Goal: Task Accomplishment & Management: Manage account settings

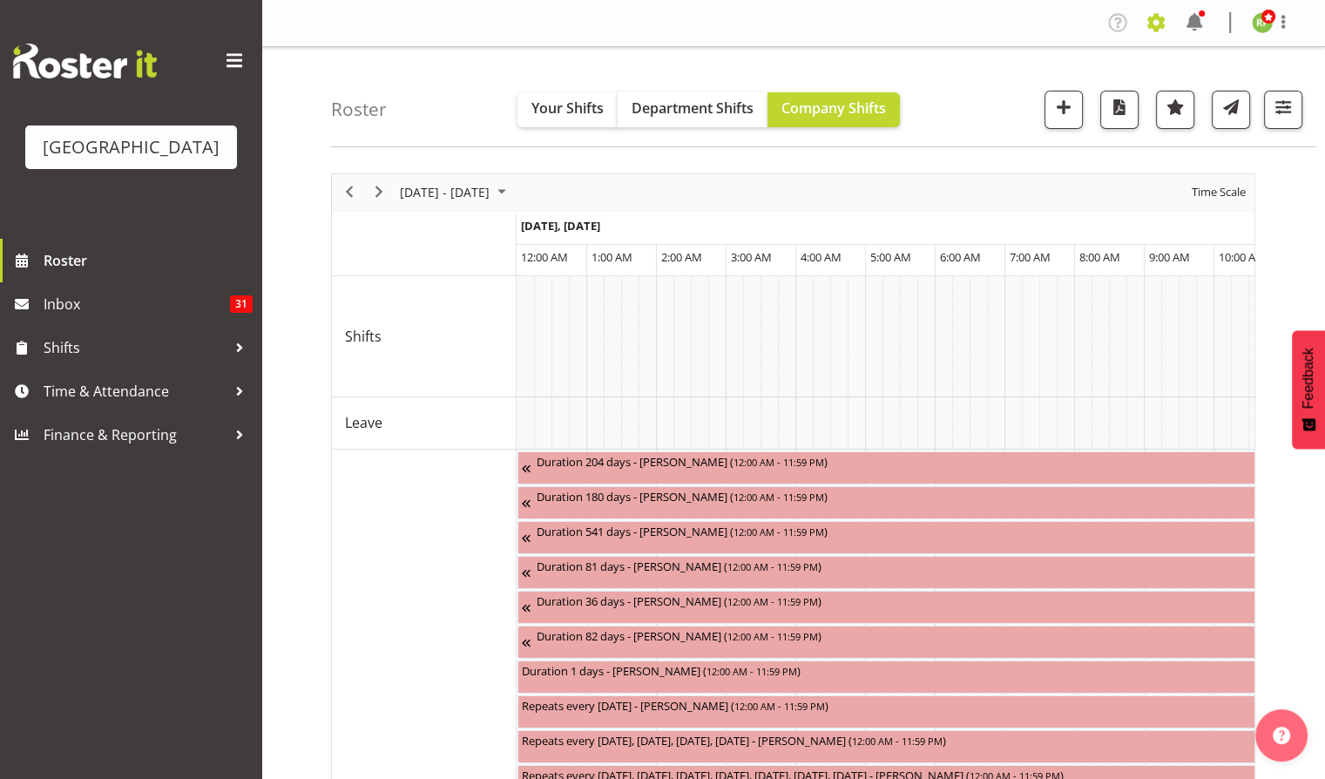
click at [1154, 19] on span at bounding box center [1156, 23] width 28 height 28
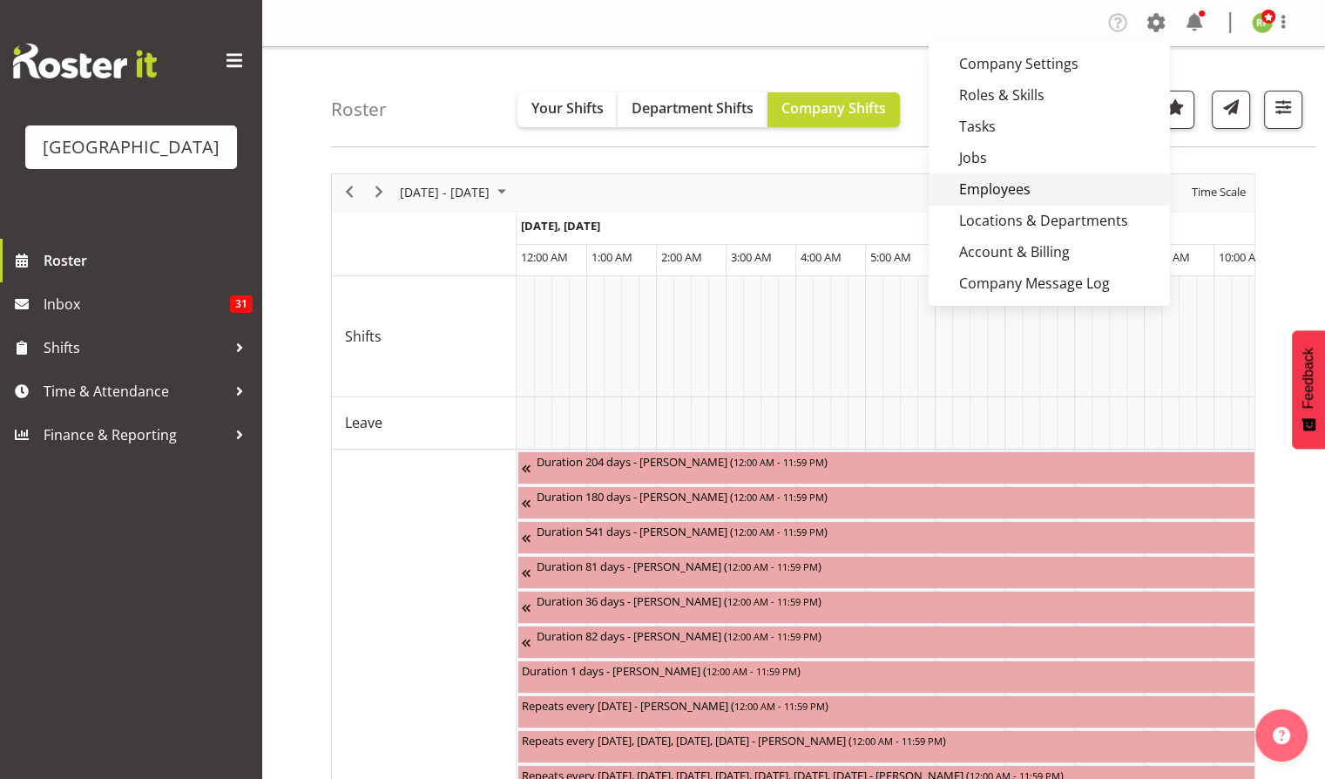
click at [993, 181] on link "Employees" at bounding box center [1049, 188] width 241 height 31
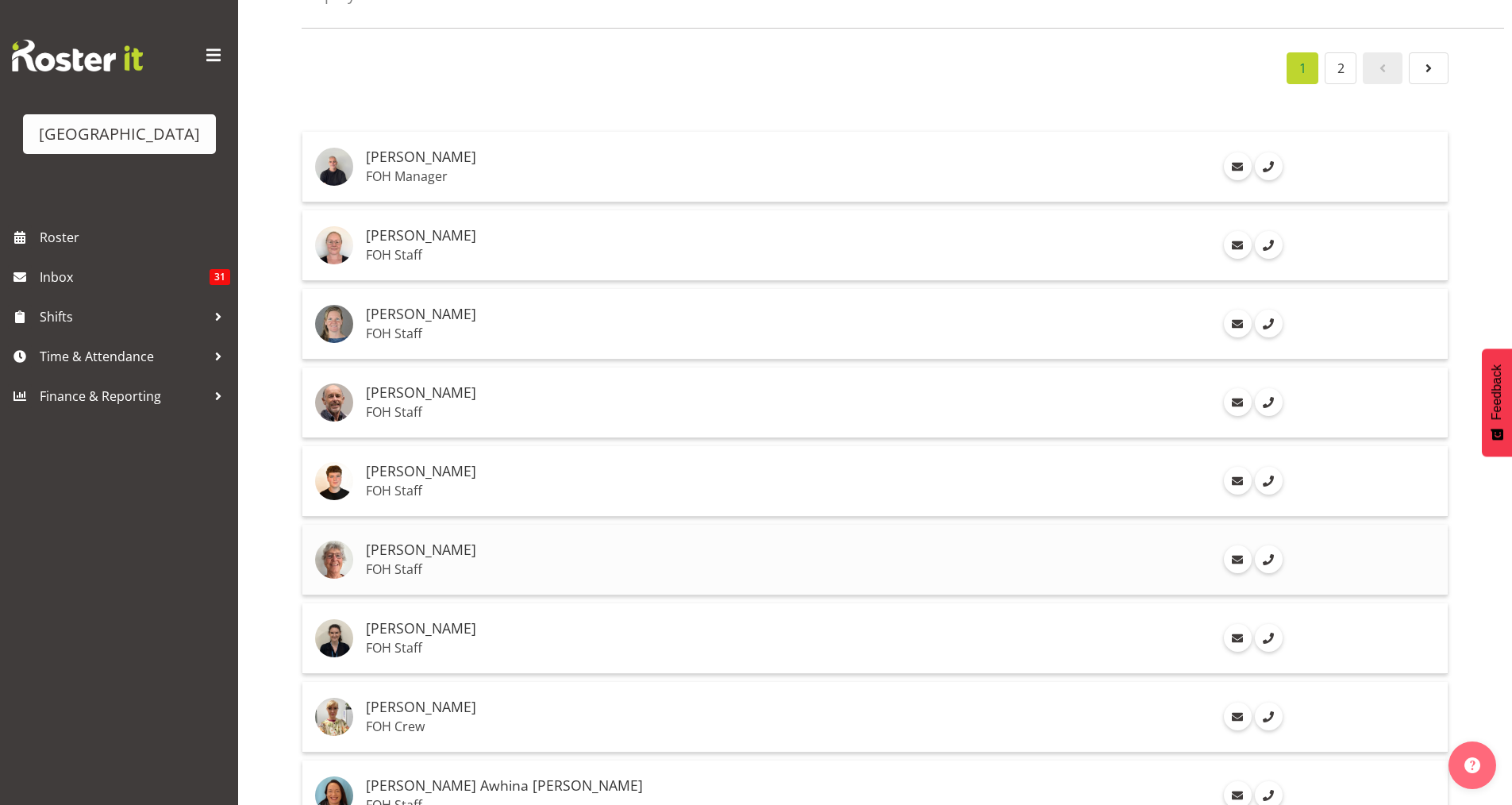
scroll to position [212, 0]
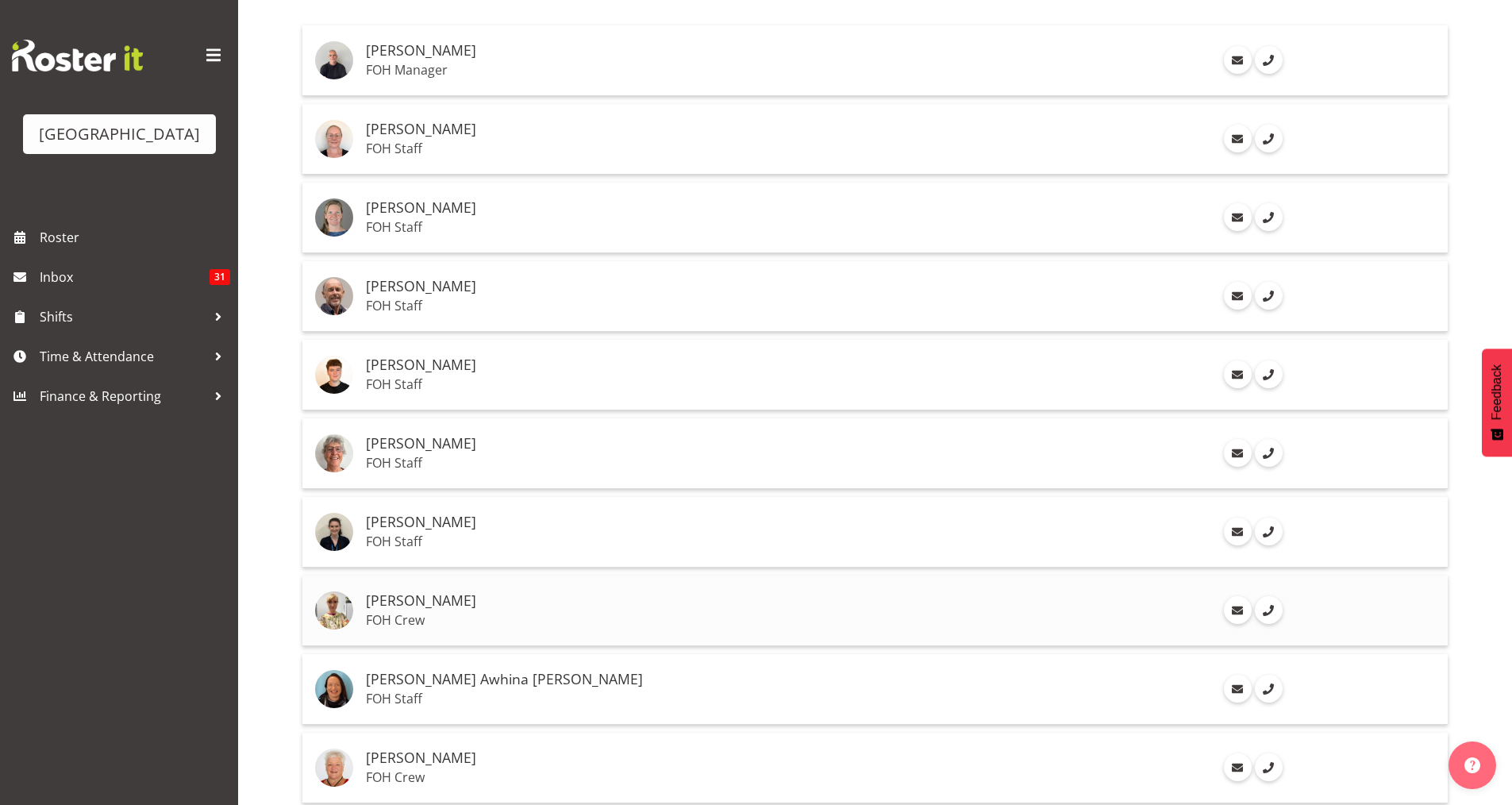
click at [429, 614] on p "FOH Crew" at bounding box center [789, 619] width 845 height 15
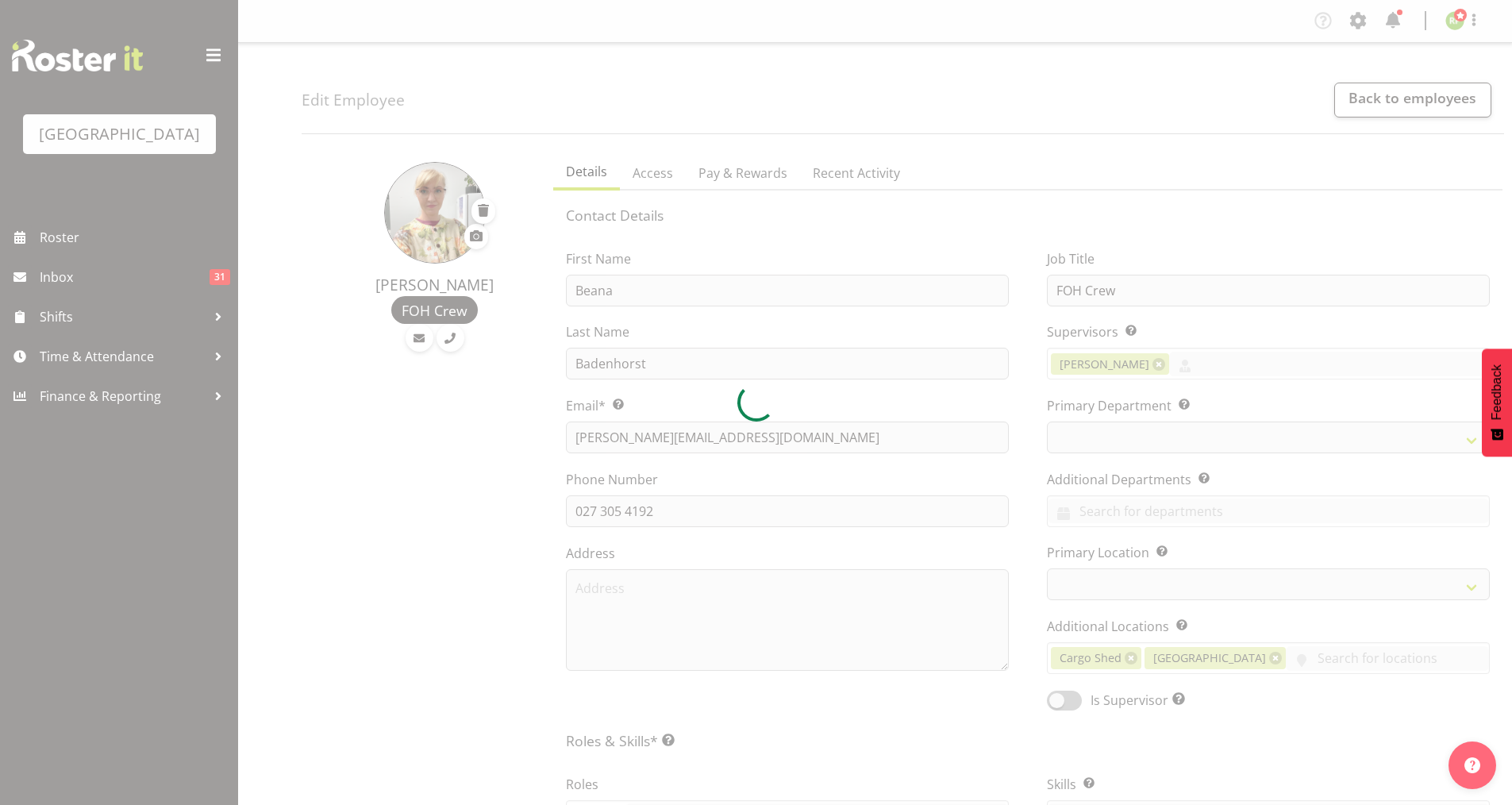
select select
select select "791"
drag, startPoint x: 697, startPoint y: 443, endPoint x: 617, endPoint y: 433, distance: 80.6
click at [617, 433] on div at bounding box center [756, 402] width 1512 height 805
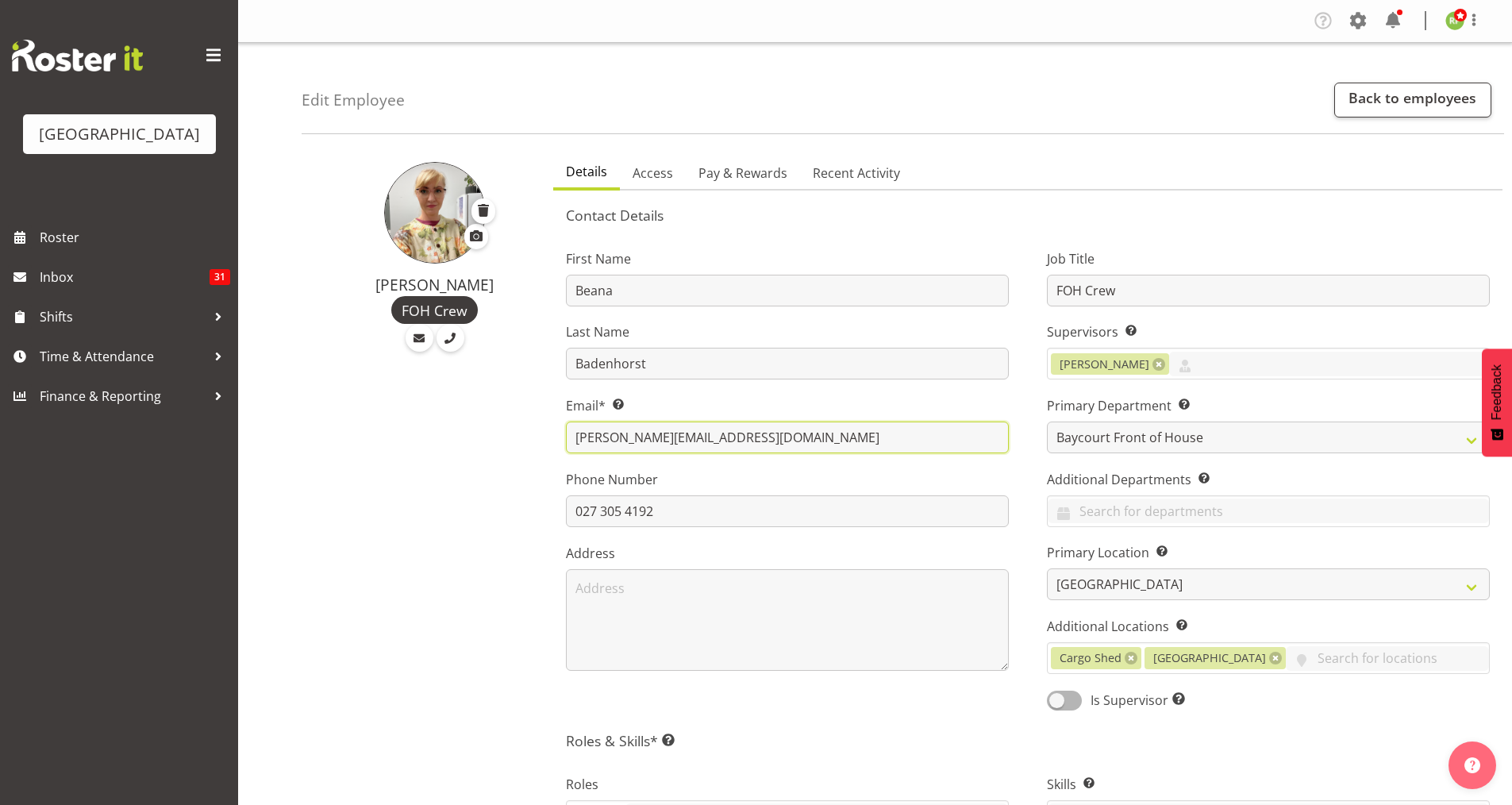
drag, startPoint x: 690, startPoint y: 441, endPoint x: 547, endPoint y: 451, distance: 143.3
click at [547, 451] on div "First Name Beana Last Name Badenhorst Email* This is a required field. labell.b…" at bounding box center [787, 474] width 481 height 495
click at [1395, 106] on link "Back to employees" at bounding box center [1413, 100] width 158 height 35
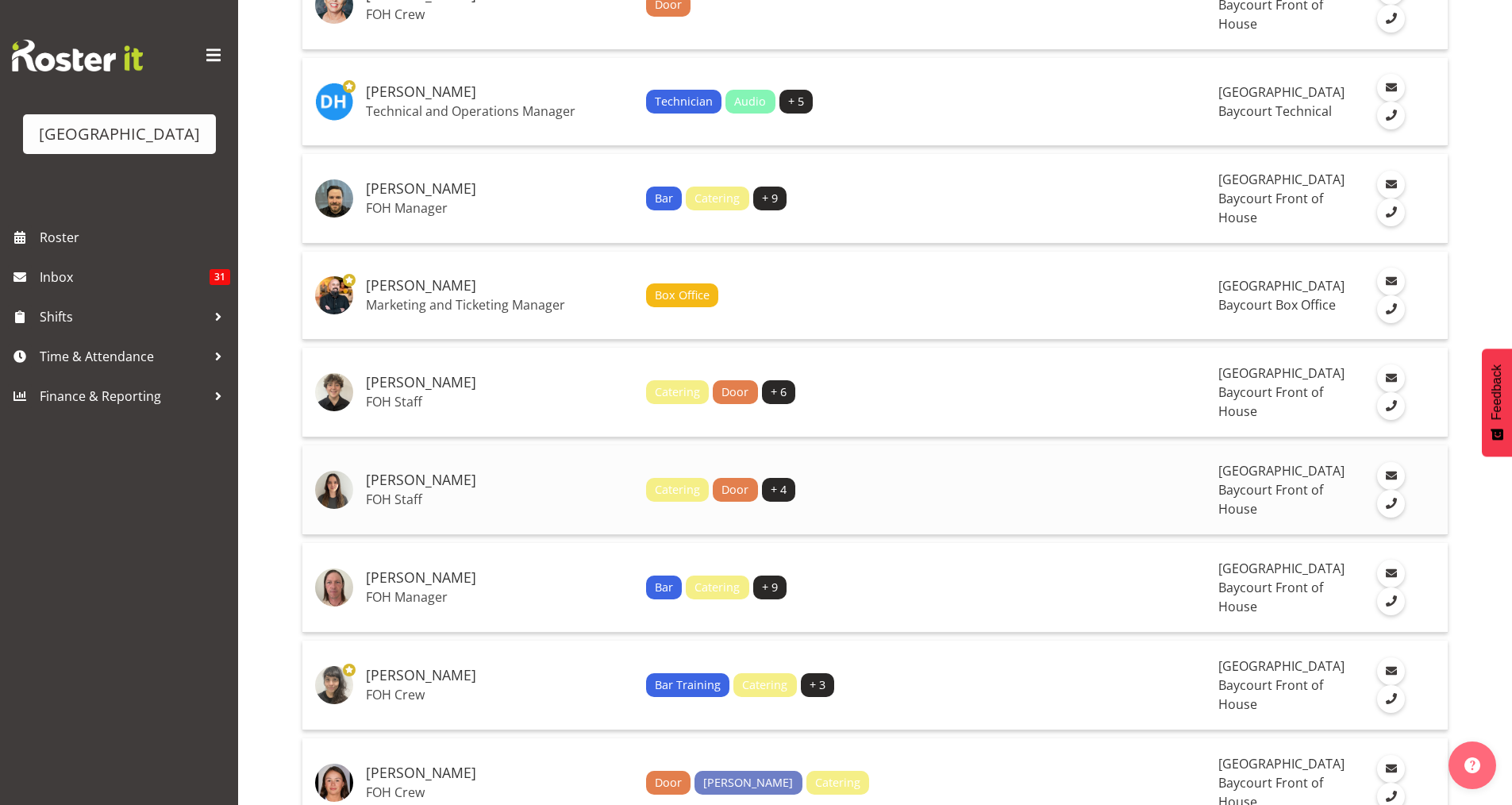
scroll to position [1482, 0]
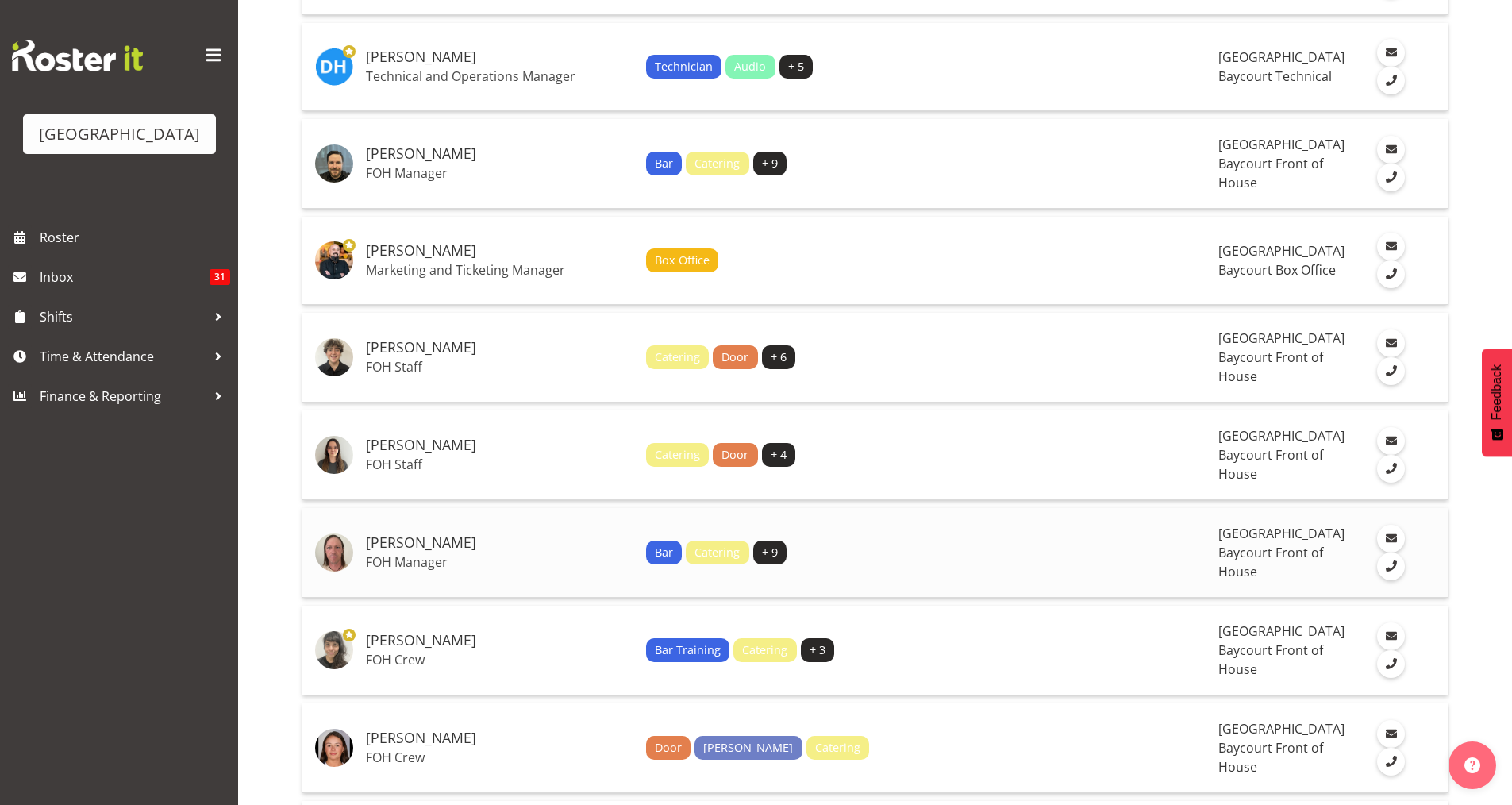
click at [410, 555] on td "Dion Stewart FOH Manager" at bounding box center [500, 553] width 281 height 89
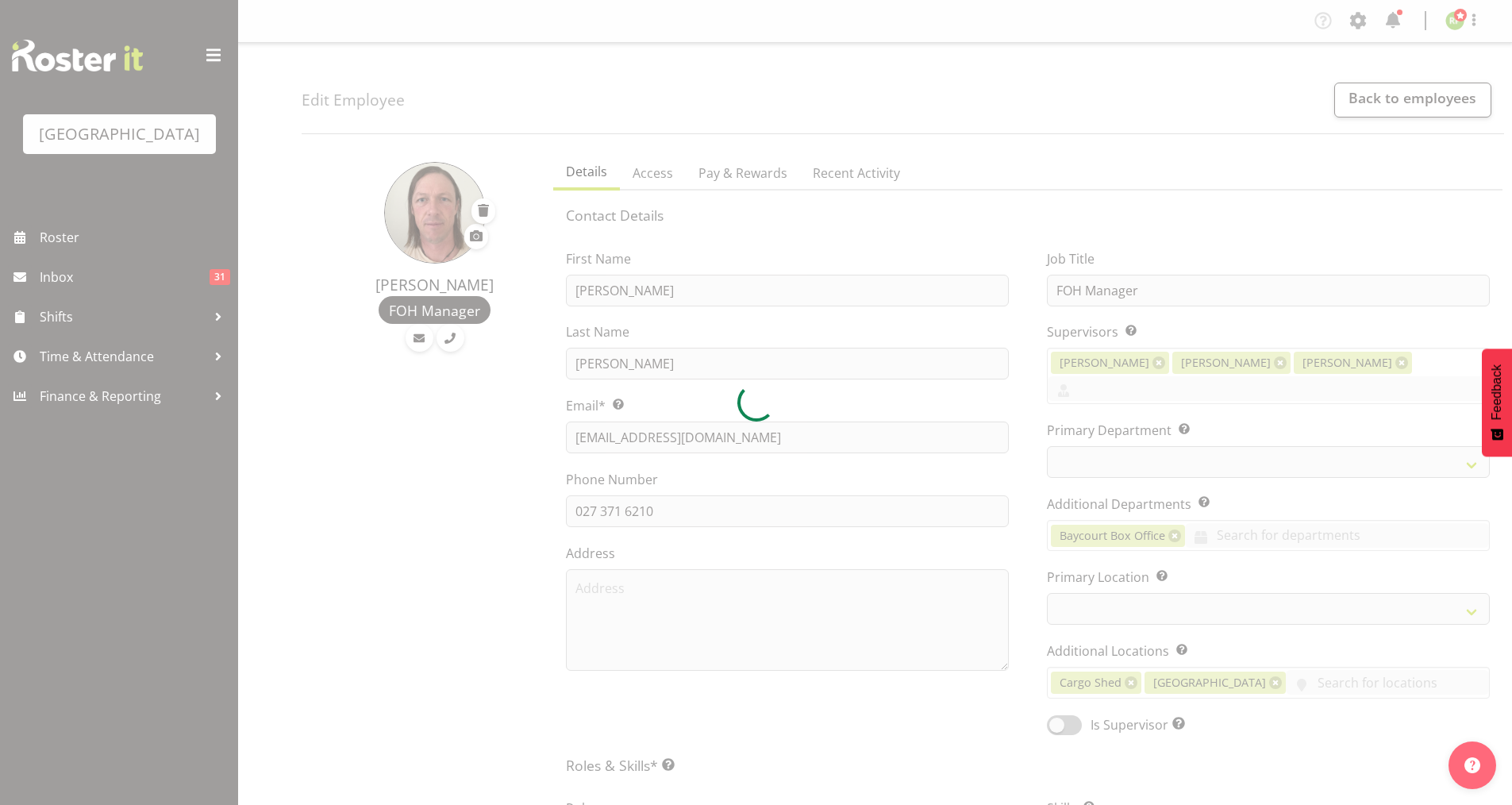
select select
select select "791"
select select
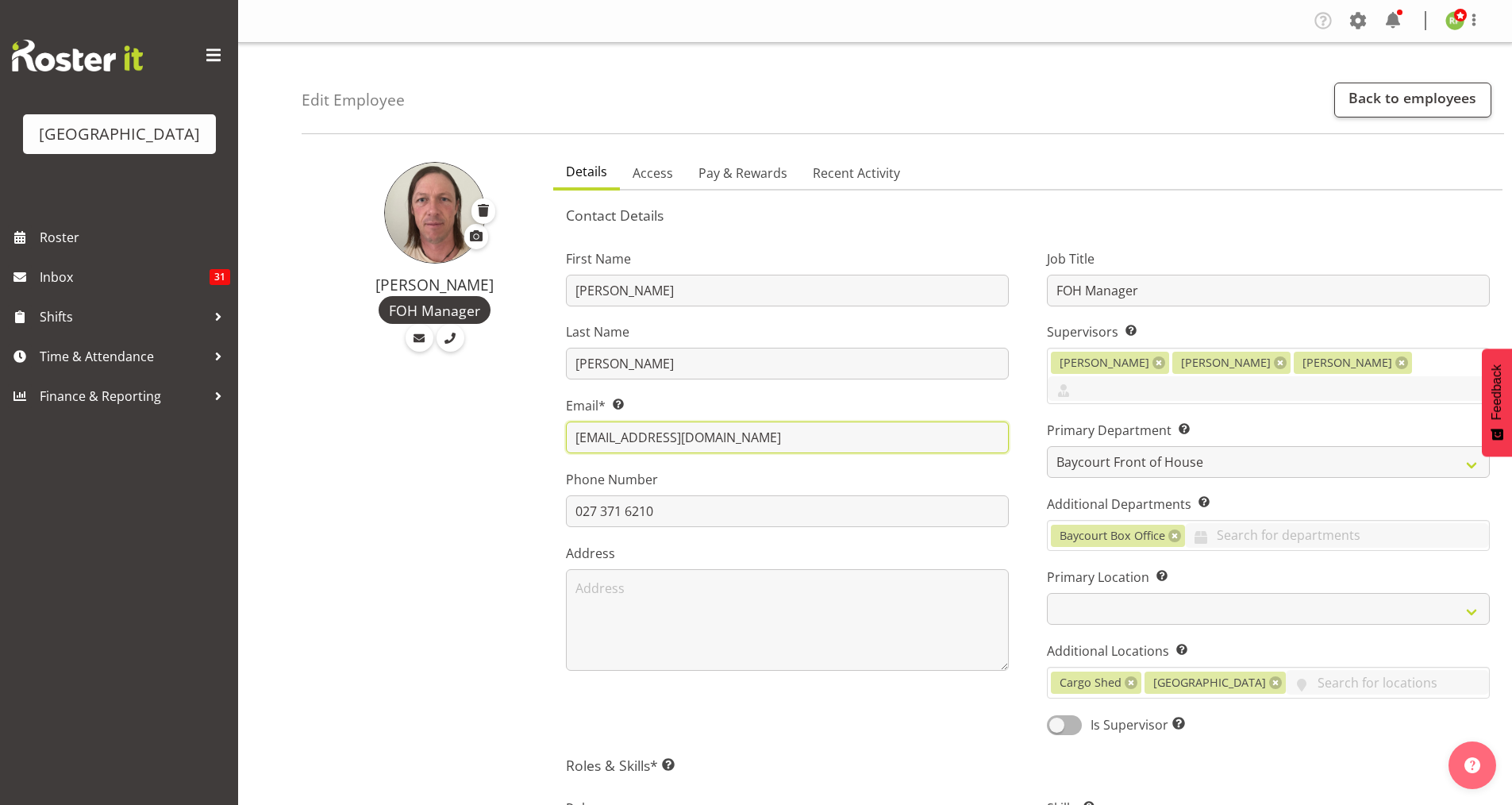
drag, startPoint x: 771, startPoint y: 439, endPoint x: 565, endPoint y: 435, distance: 206.0
click at [565, 435] on div "First Name Dion Last Name Stewart Email* This is a required field. jimmystewart…" at bounding box center [787, 486] width 481 height 520
click at [1419, 105] on link "Back to employees" at bounding box center [1413, 100] width 158 height 35
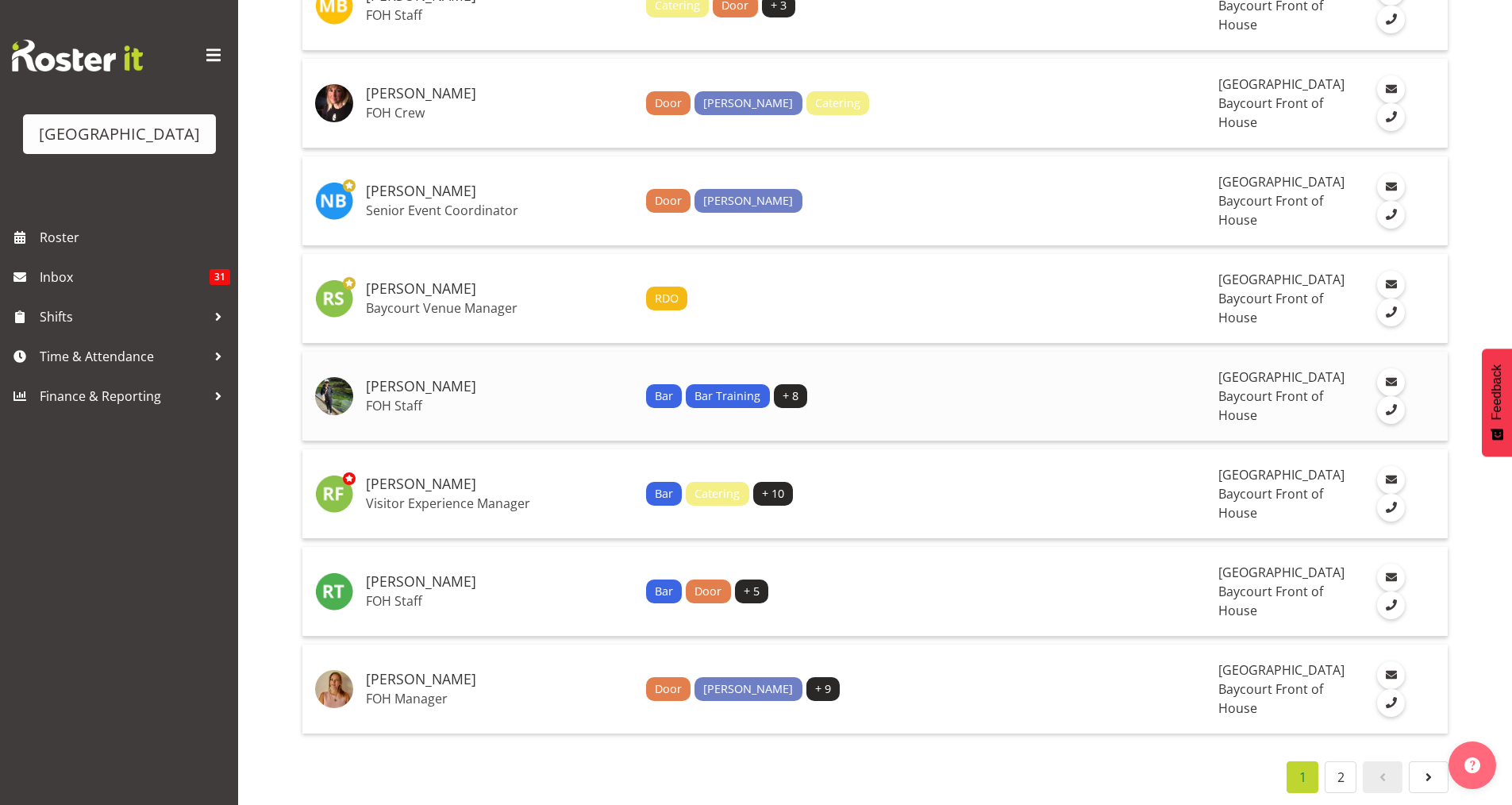
scroll to position [4384, 0]
click at [1340, 762] on link "2" at bounding box center [1340, 777] width 32 height 32
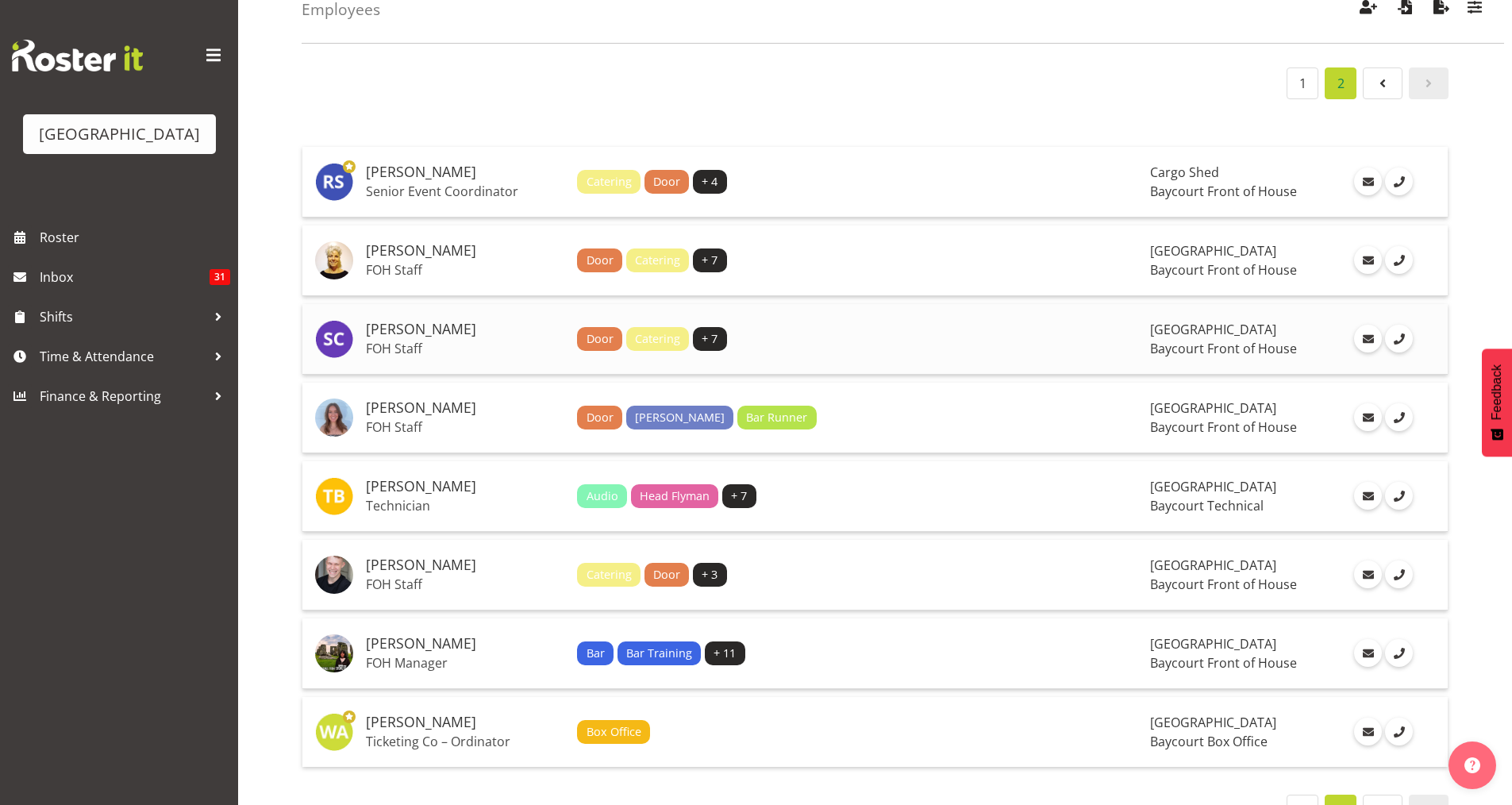
scroll to position [106, 0]
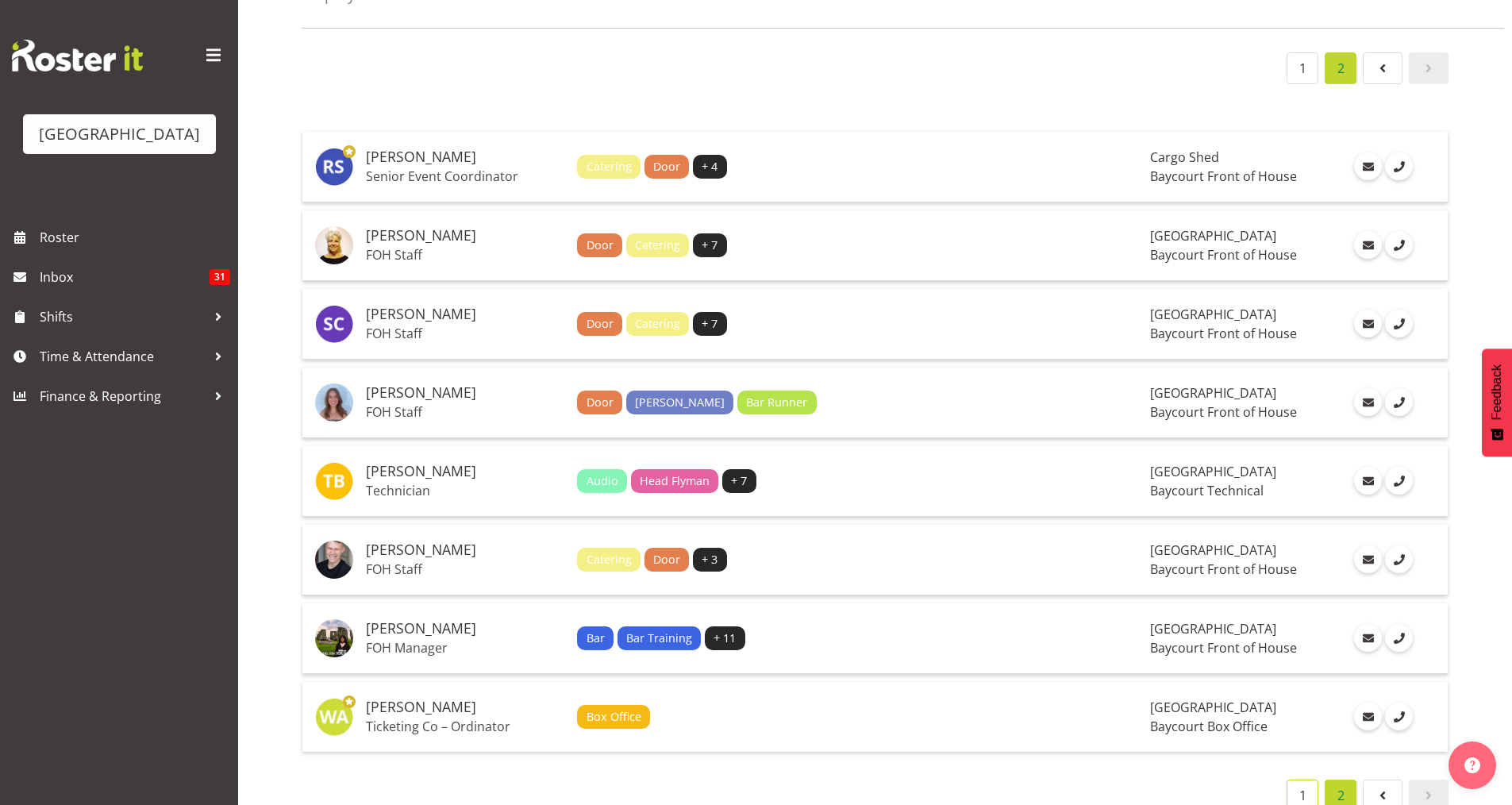
click at [1305, 791] on link "1" at bounding box center [1302, 795] width 32 height 32
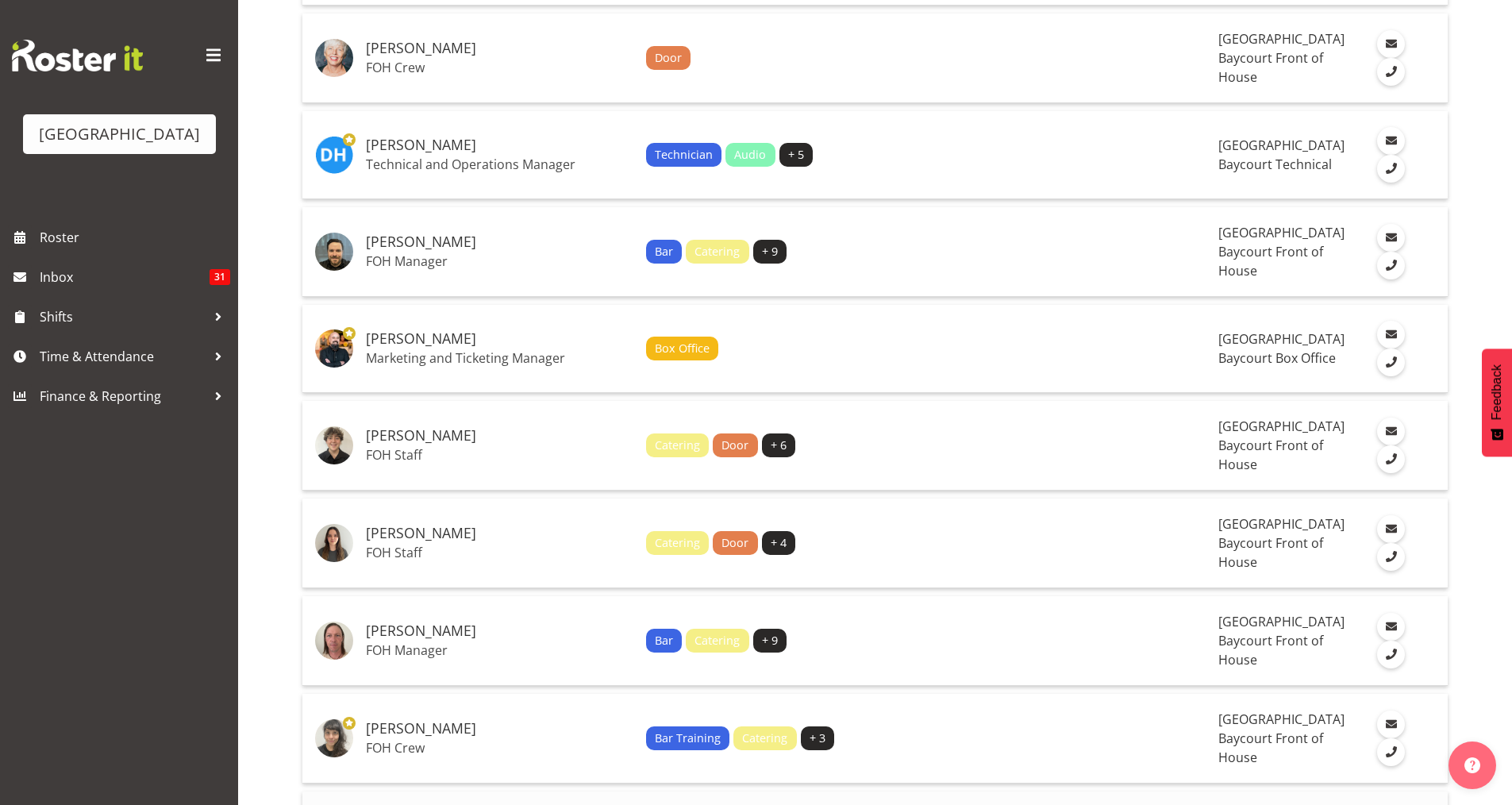
scroll to position [1587, 0]
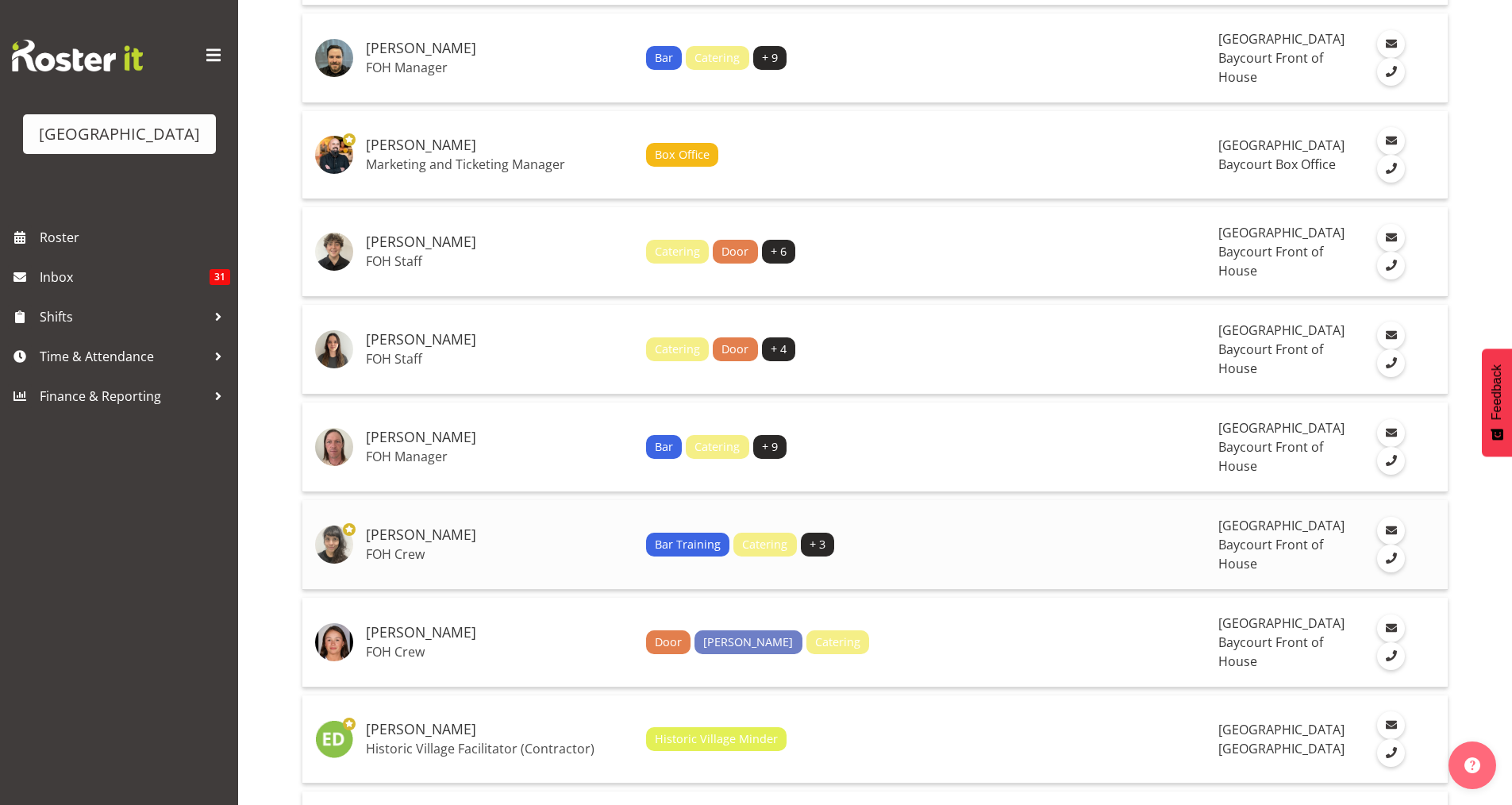
drag, startPoint x: 490, startPoint y: 535, endPoint x: 376, endPoint y: 536, distance: 114.0
click at [368, 528] on h5 "[PERSON_NAME]" at bounding box center [500, 535] width 268 height 15
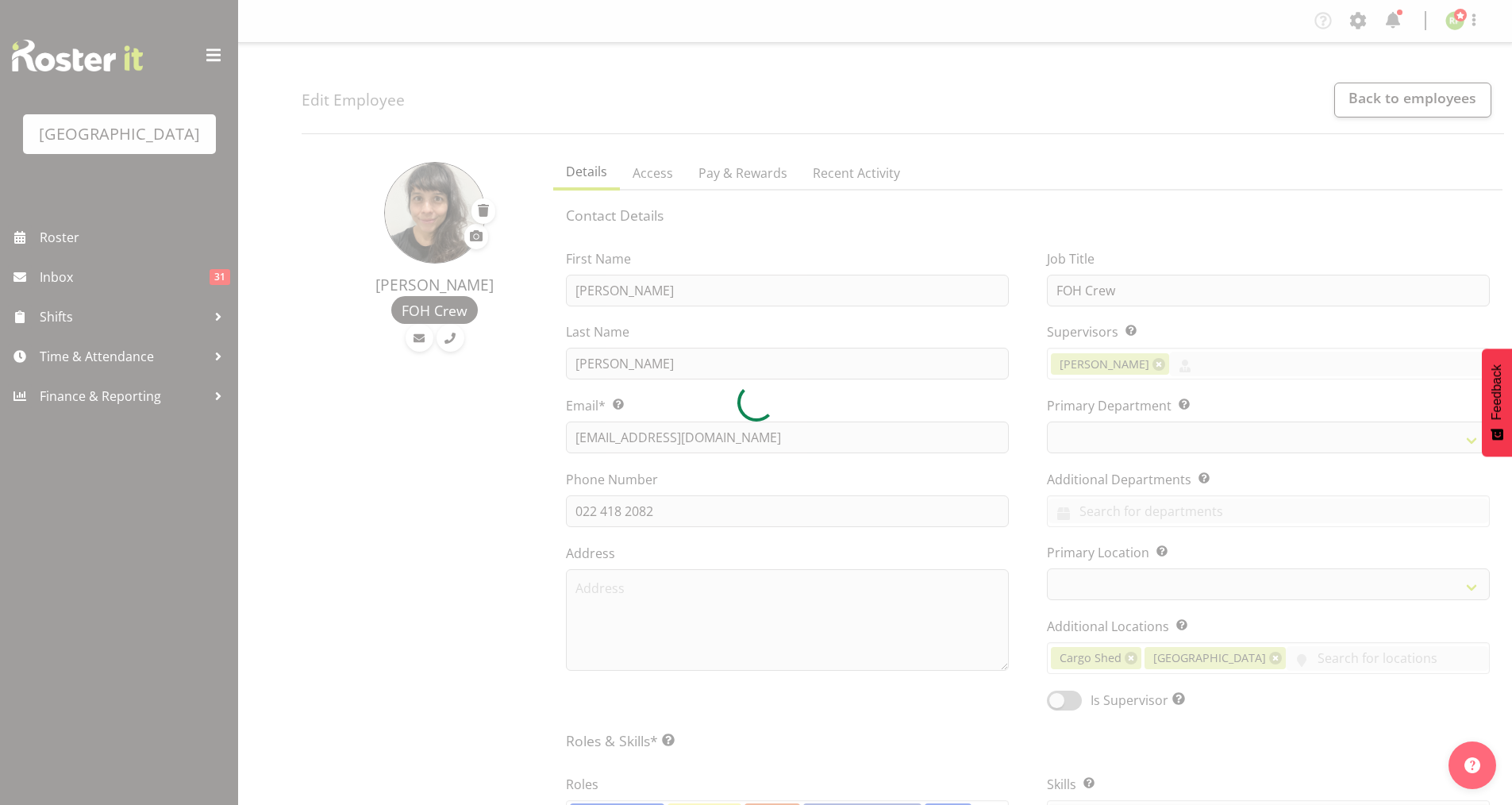
select select "shiftH"
select select
select select "791"
select select
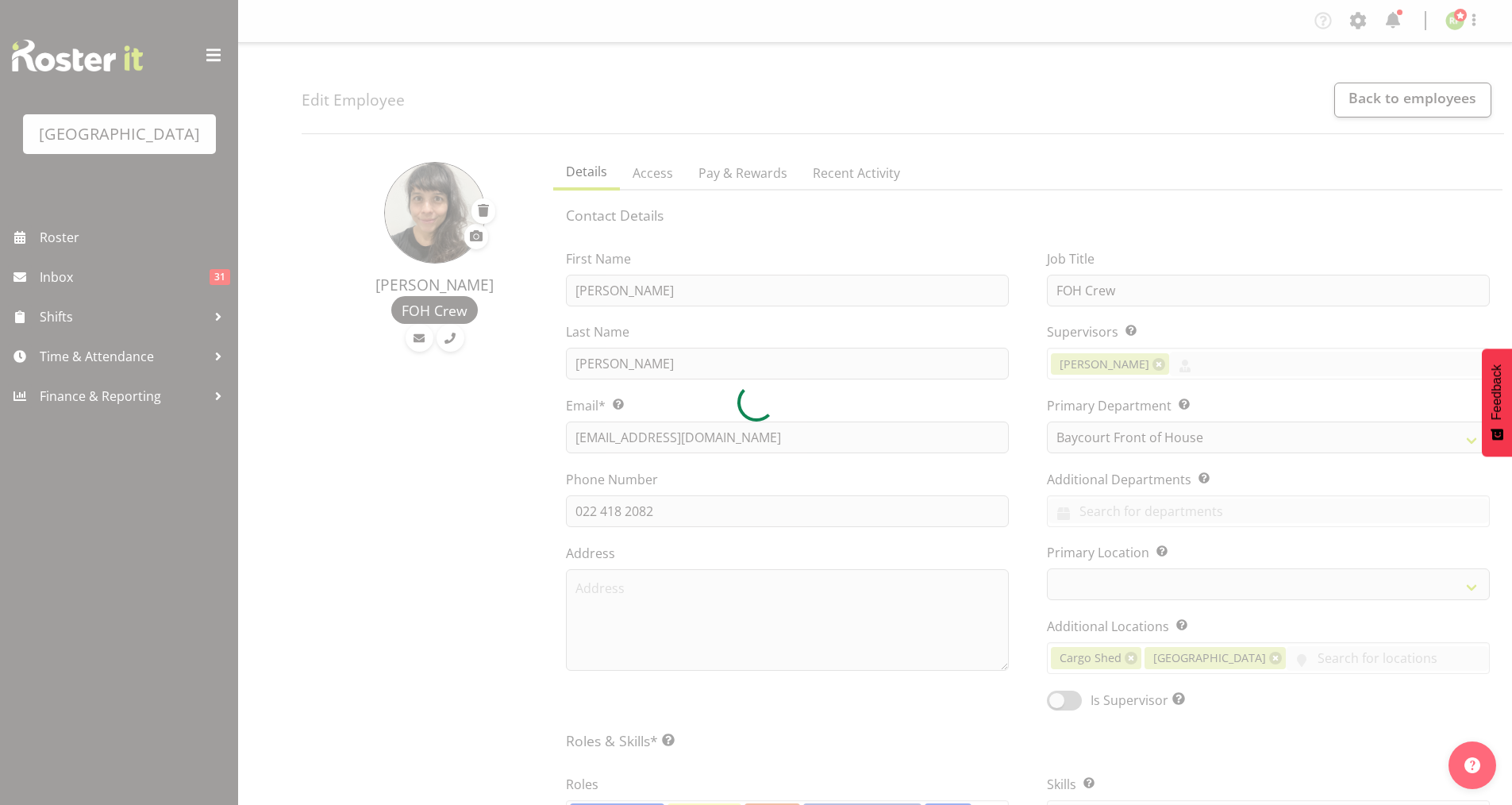
click at [506, 280] on div at bounding box center [756, 402] width 1512 height 805
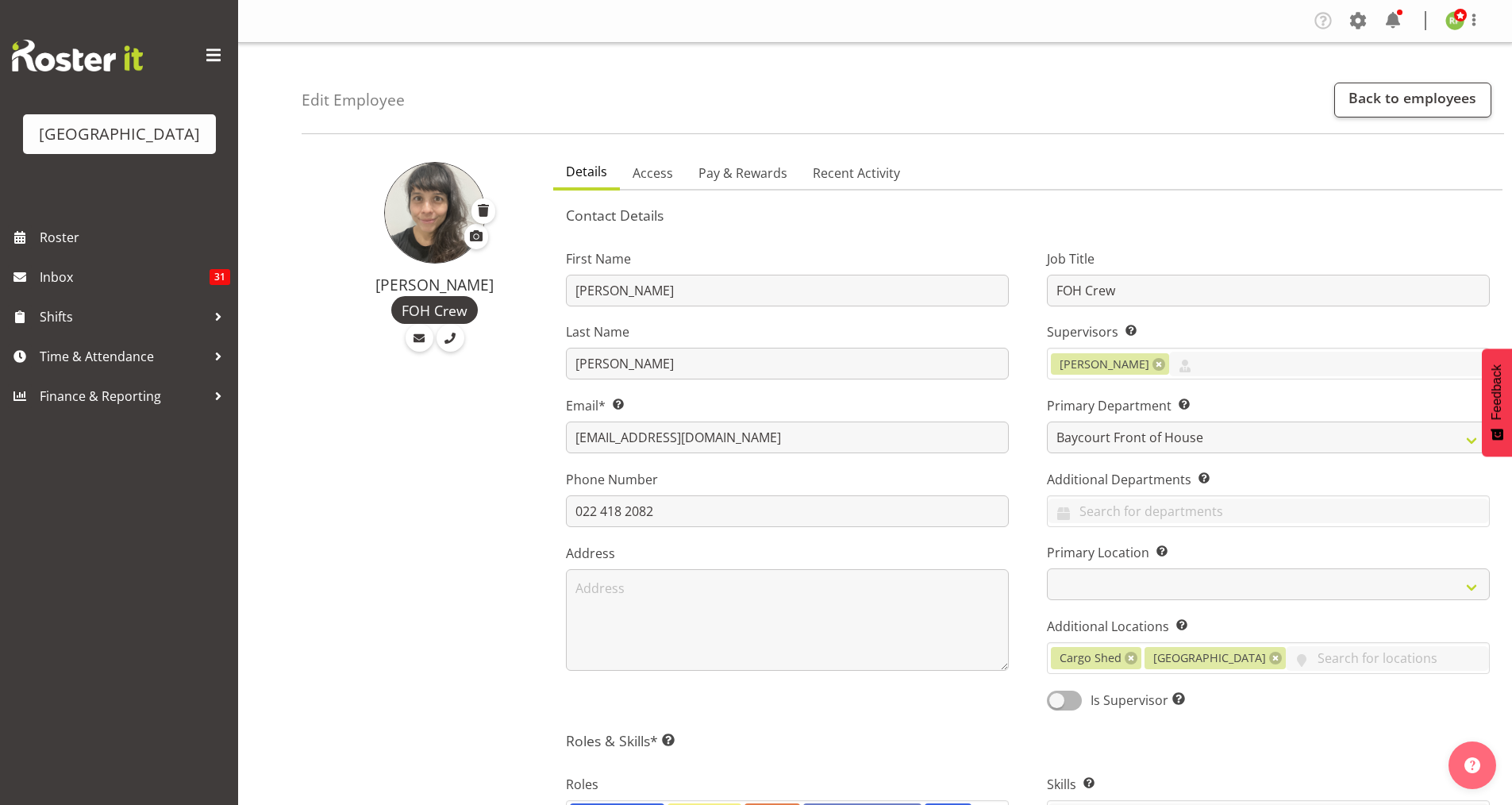
drag, startPoint x: 503, startPoint y: 287, endPoint x: 383, endPoint y: 280, distance: 120.2
click at [383, 280] on div "Dominique Vogler FOH Crew Details Access Pay & Rewards Recent Activity Contact …" at bounding box center [906, 767] width 1211 height 1242
drag, startPoint x: 370, startPoint y: 284, endPoint x: 501, endPoint y: 290, distance: 131.1
click at [501, 290] on h4 "[PERSON_NAME]" at bounding box center [434, 284] width 199 height 17
copy h4 "[PERSON_NAME]"
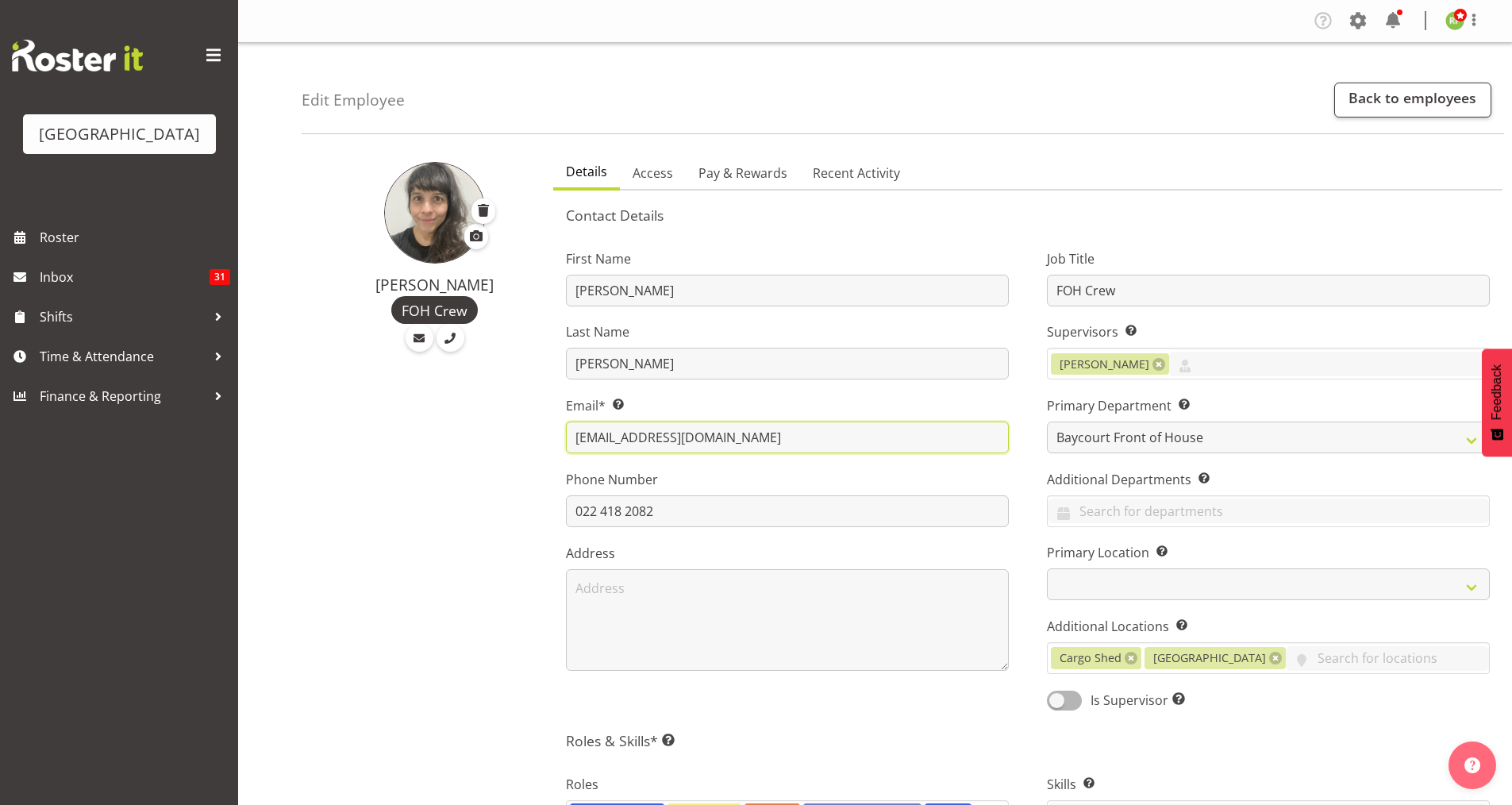
drag, startPoint x: 768, startPoint y: 435, endPoint x: 555, endPoint y: 423, distance: 213.3
click at [555, 423] on div "First Name Dominique Last Name Vogler Email* This is a required field. dominiqu…" at bounding box center [787, 474] width 481 height 495
click at [414, 423] on div "Dominique Vogler FOH Crew" at bounding box center [423, 767] width 242 height 1242
click at [1415, 100] on link "Back to employees" at bounding box center [1413, 100] width 158 height 35
